Goal: Information Seeking & Learning: Check status

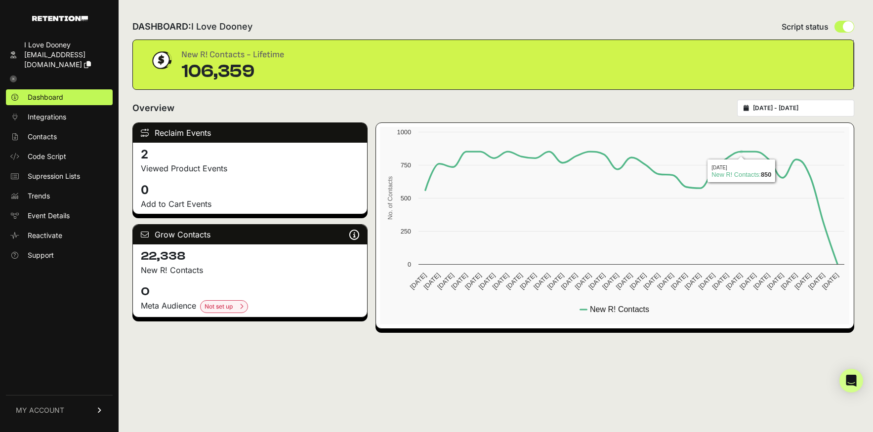
click at [777, 112] on input "2025-09-03 - 2025-10-03" at bounding box center [800, 108] width 95 height 8
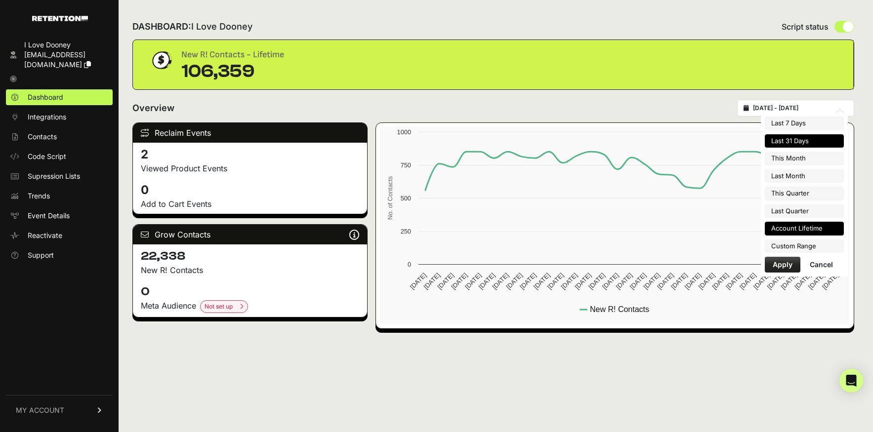
click at [791, 226] on li "Account Lifetime" at bounding box center [804, 229] width 79 height 14
type input "2025-04-02 - 2025-10-03"
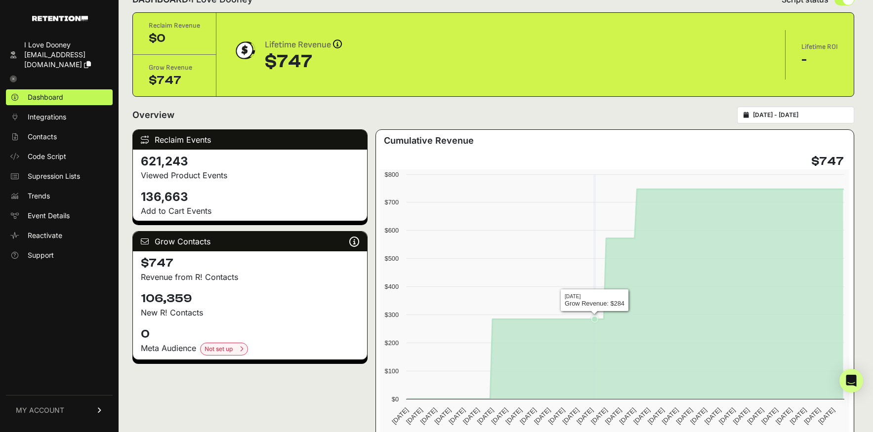
scroll to position [18, 0]
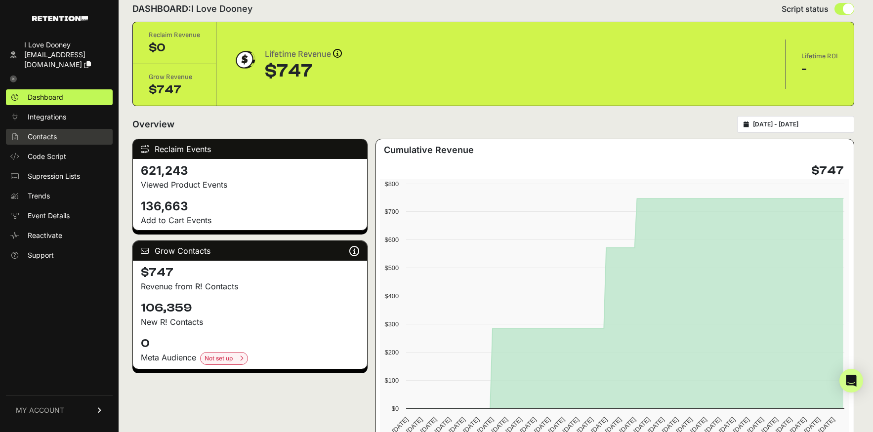
click at [44, 139] on span "Contacts" at bounding box center [42, 137] width 29 height 10
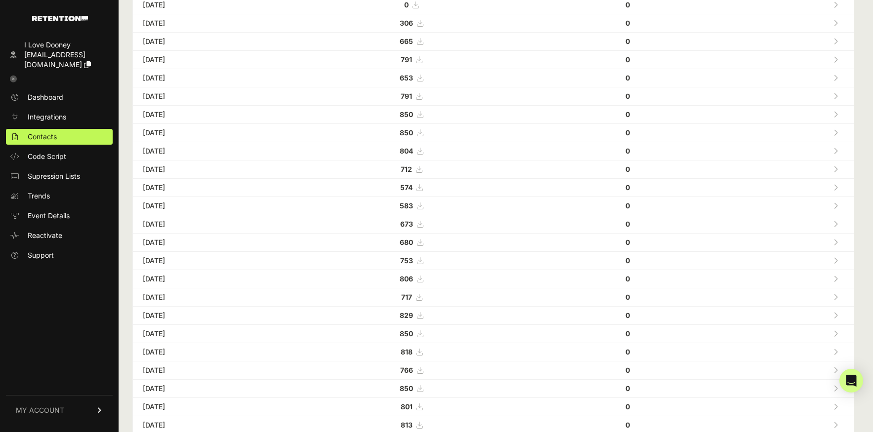
scroll to position [50, 0]
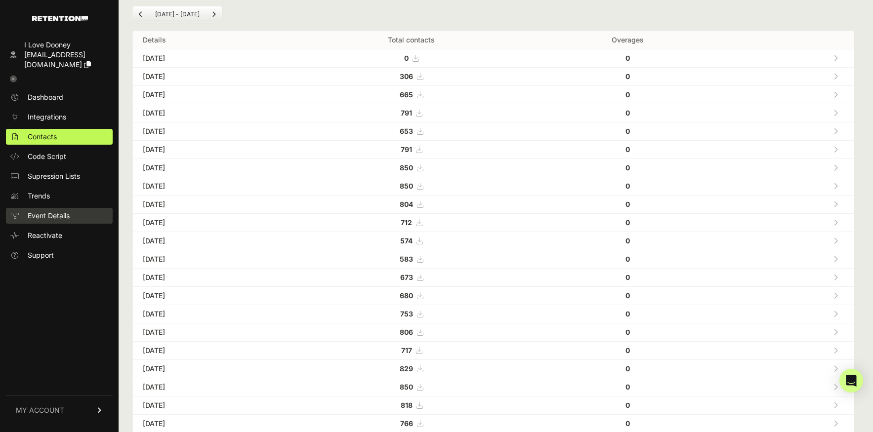
click at [51, 214] on span "Event Details" at bounding box center [49, 216] width 42 height 10
click at [52, 234] on span "Reactivate" at bounding box center [45, 236] width 35 height 10
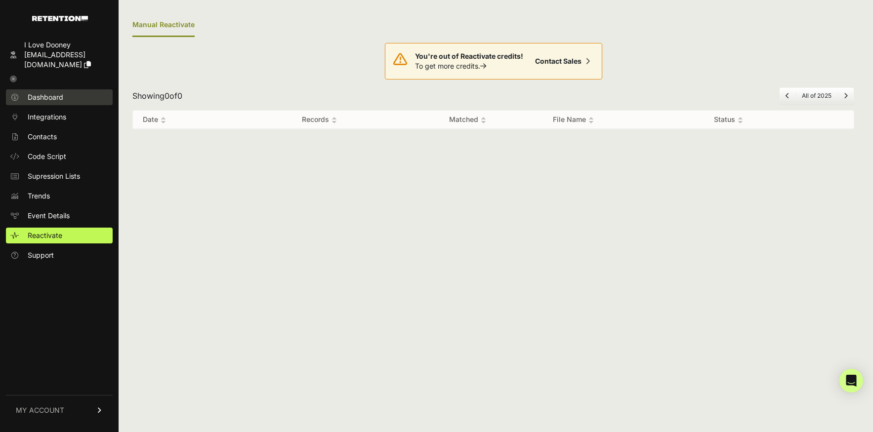
click at [44, 97] on span "Dashboard" at bounding box center [46, 97] width 36 height 10
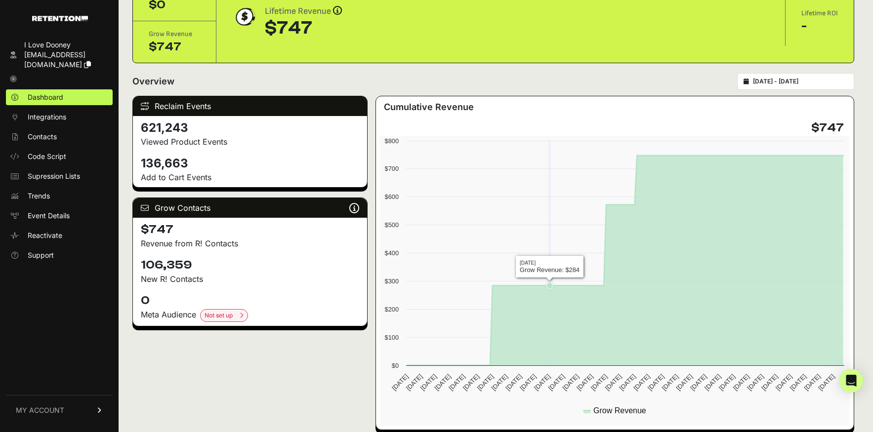
scroll to position [68, 0]
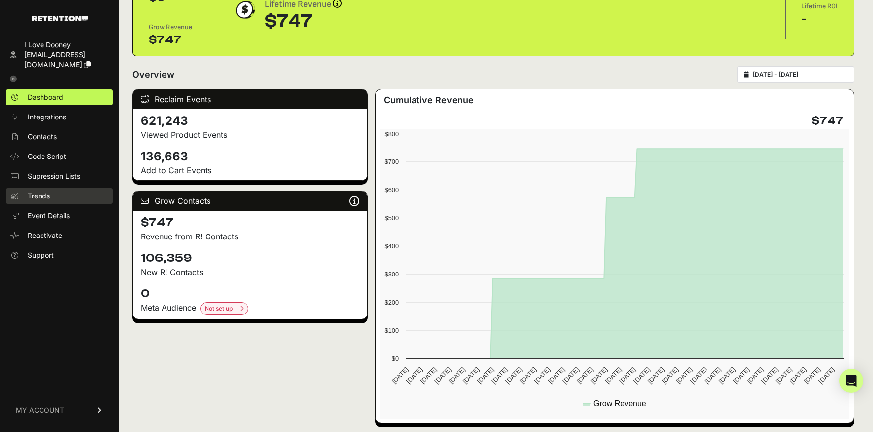
click at [42, 199] on span "Trends" at bounding box center [39, 196] width 22 height 10
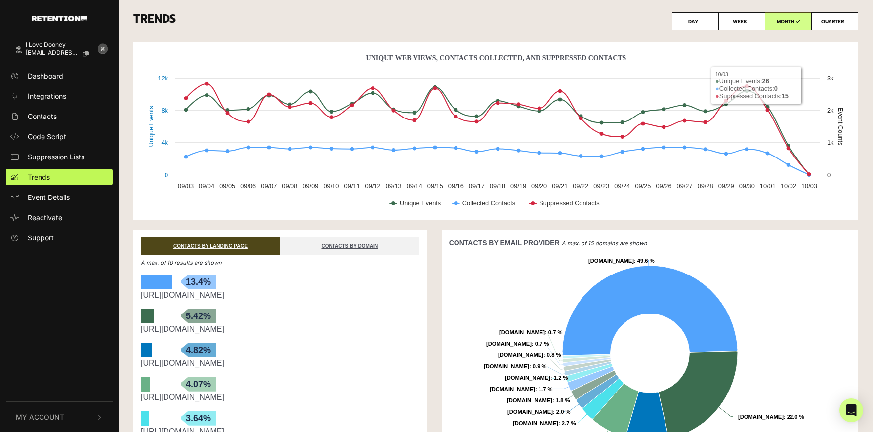
click at [829, 24] on label "QUARTER" at bounding box center [834, 21] width 47 height 18
radio input "true"
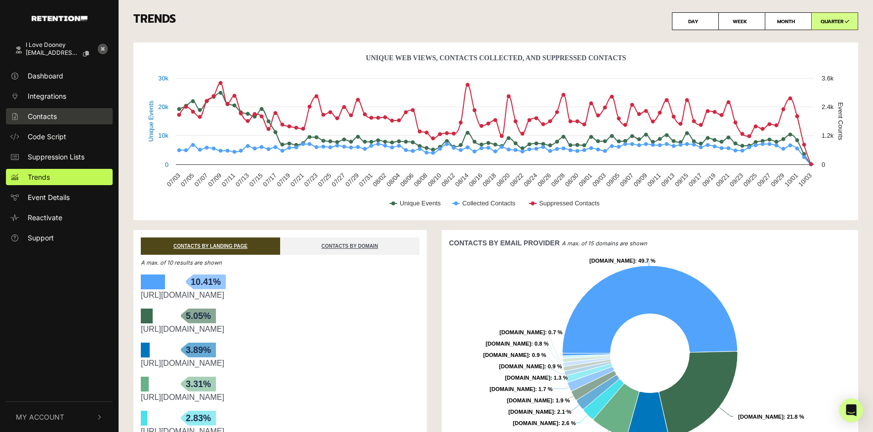
click at [51, 117] on span "Contacts" at bounding box center [42, 116] width 29 height 10
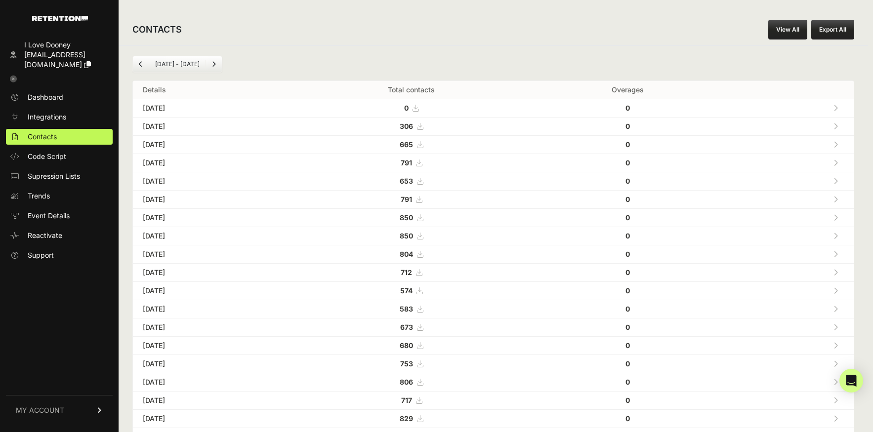
click at [789, 33] on link "View All" at bounding box center [787, 30] width 39 height 20
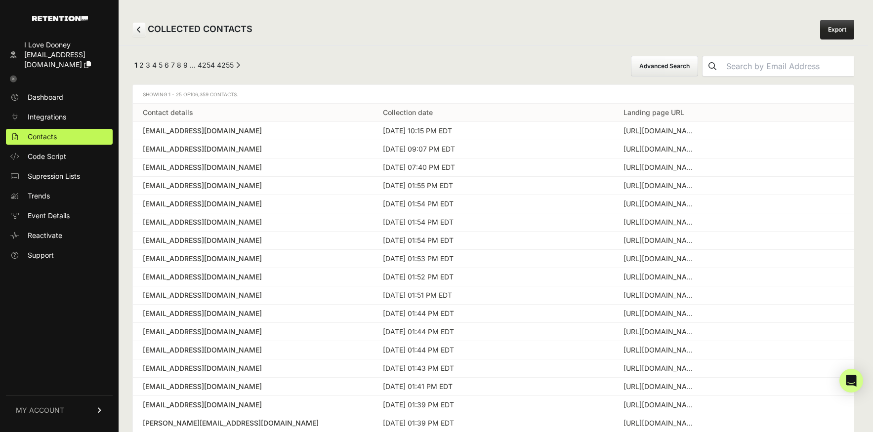
click at [139, 25] on link at bounding box center [138, 29] width 13 height 15
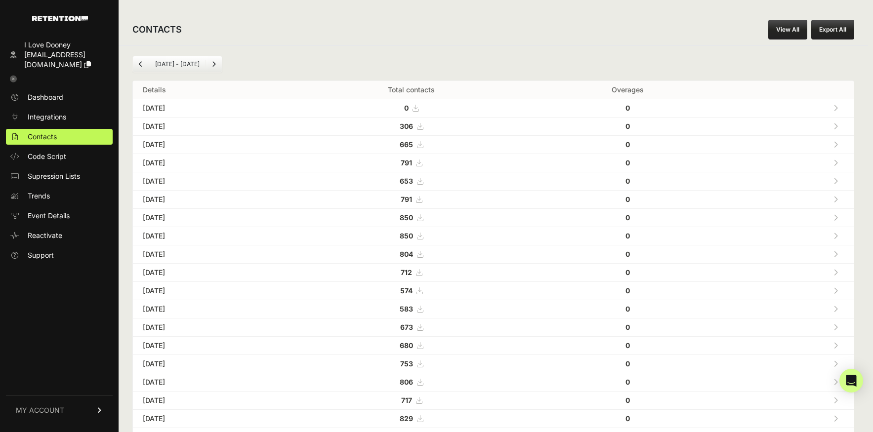
click at [141, 65] on icon "Previous" at bounding box center [141, 64] width 4 height 6
click at [138, 65] on link "Previous" at bounding box center [141, 64] width 16 height 16
click at [140, 66] on icon "Previous" at bounding box center [141, 64] width 4 height 6
click at [141, 63] on icon "Previous" at bounding box center [141, 64] width 4 height 6
